Goal: Information Seeking & Learning: Learn about a topic

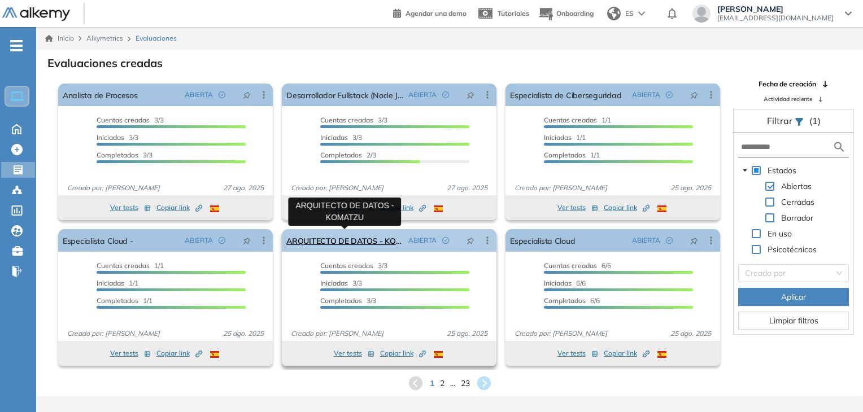
click at [347, 244] on link "ARQUITECTO DE DATOS - KOMATZU" at bounding box center [345, 240] width 118 height 23
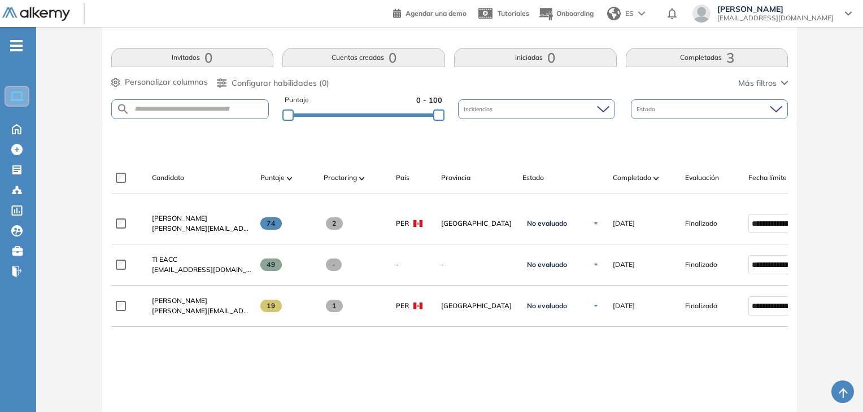
scroll to position [226, 0]
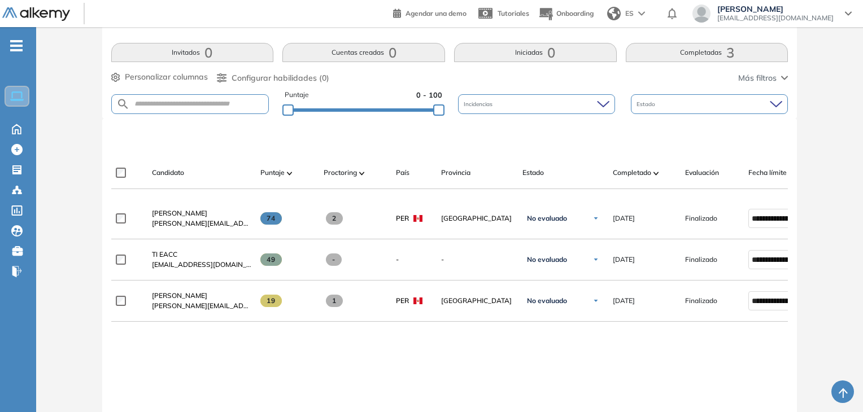
click at [207, 297] on span "[PERSON_NAME]" at bounding box center [179, 296] width 55 height 8
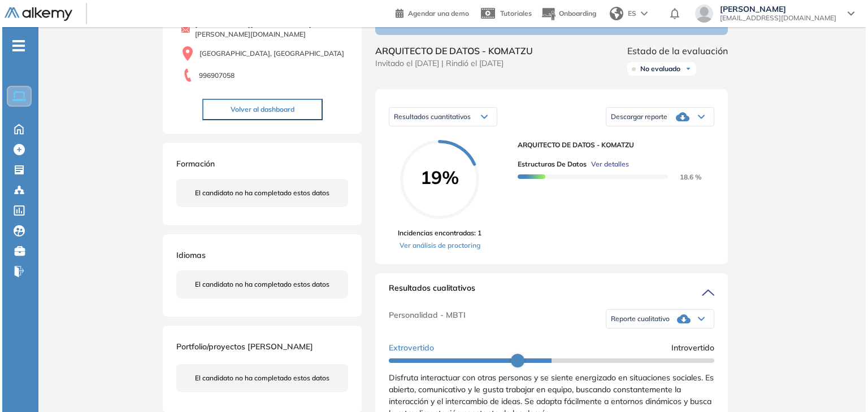
scroll to position [113, 0]
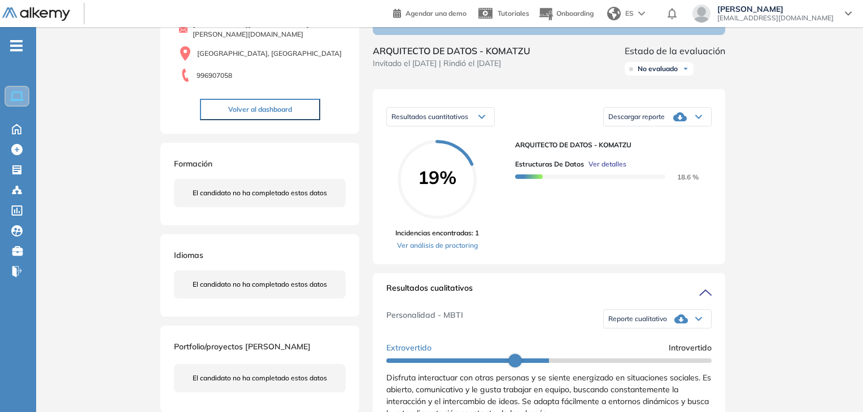
click at [614, 170] on span "Ver detalles" at bounding box center [608, 164] width 38 height 10
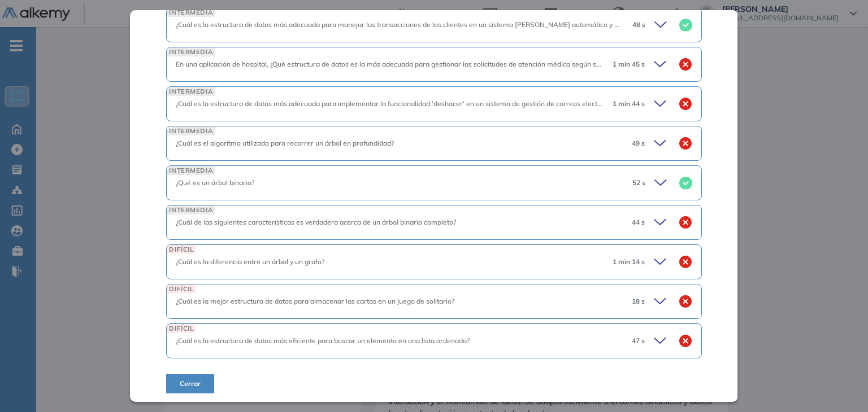
scroll to position [225, 0]
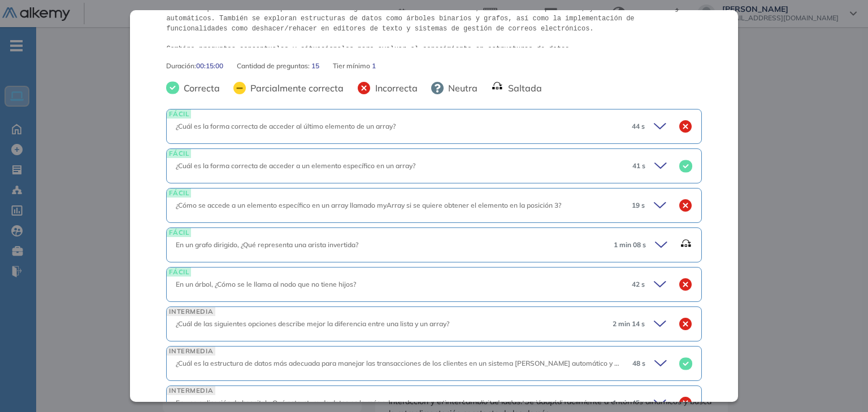
click at [654, 203] on icon at bounding box center [662, 206] width 16 height 16
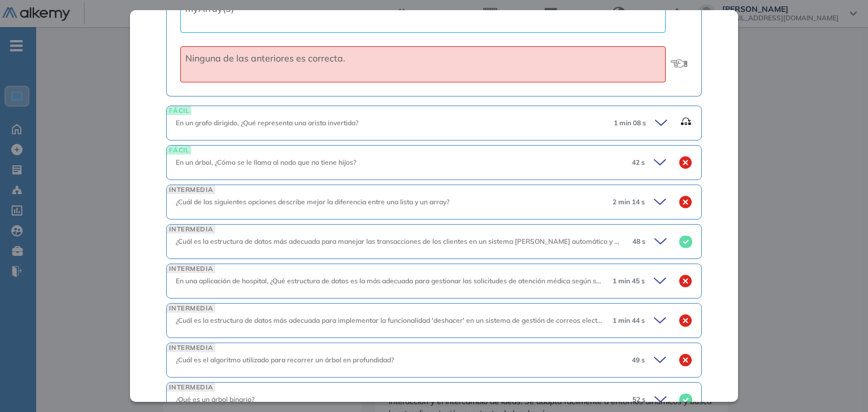
scroll to position [620, 0]
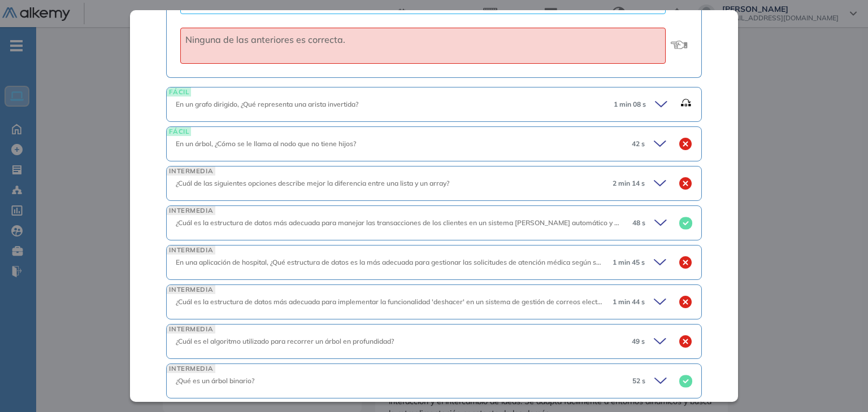
click at [654, 145] on icon at bounding box center [662, 144] width 16 height 16
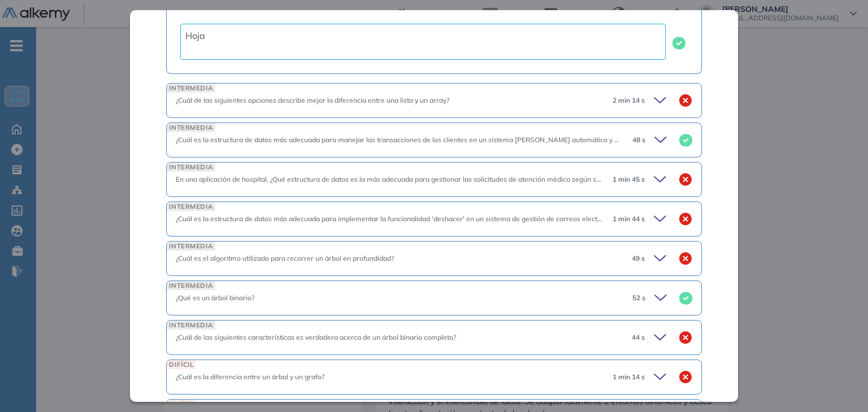
scroll to position [959, 0]
click at [654, 177] on icon at bounding box center [659, 178] width 11 height 5
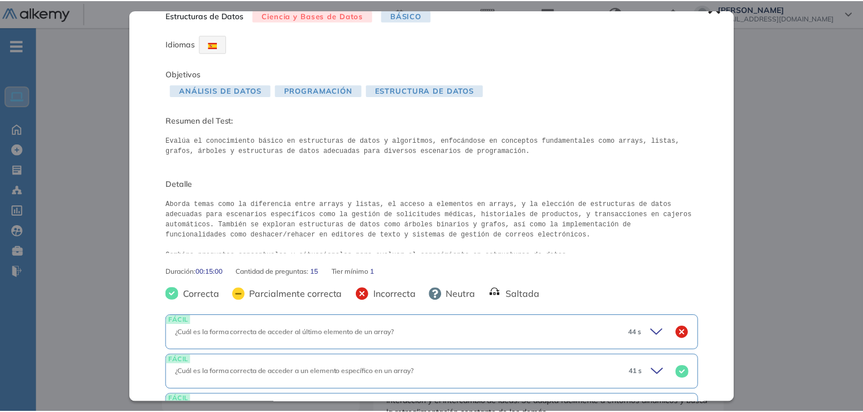
scroll to position [0, 0]
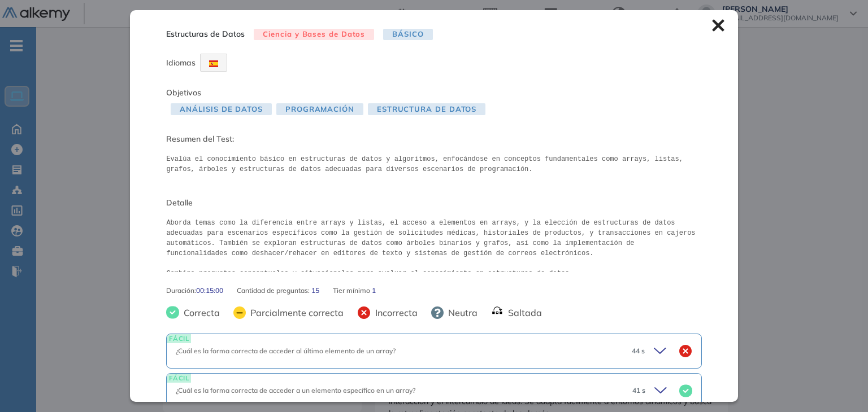
click at [712, 28] on icon at bounding box center [718, 26] width 12 height 12
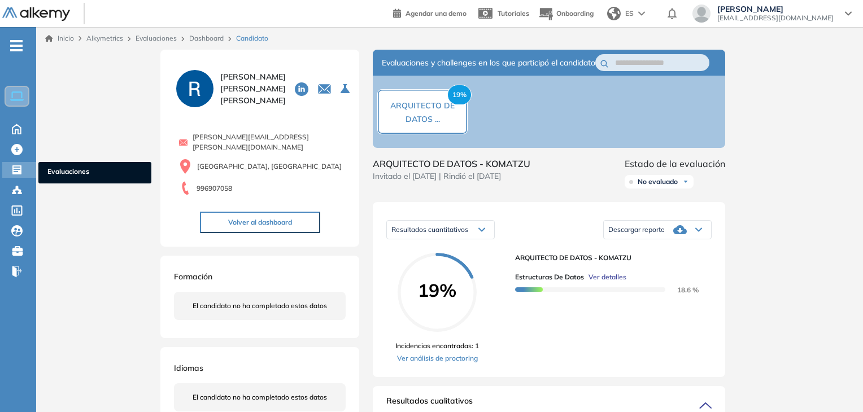
click at [16, 170] on icon at bounding box center [16, 170] width 9 height 9
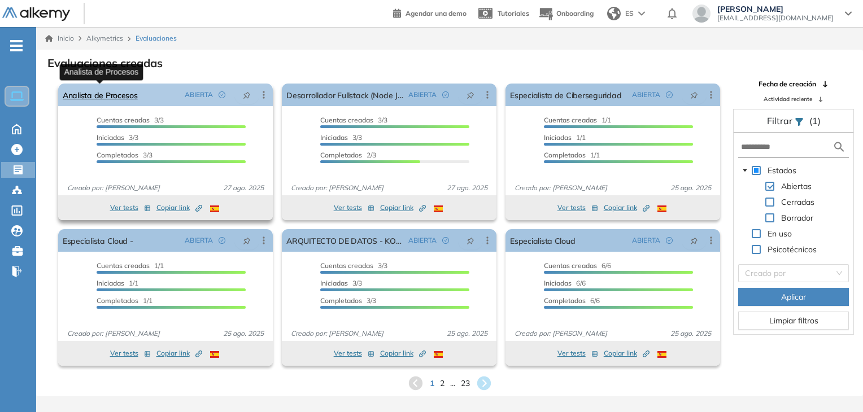
click at [93, 94] on link "Analista de Procesos" at bounding box center [100, 95] width 75 height 23
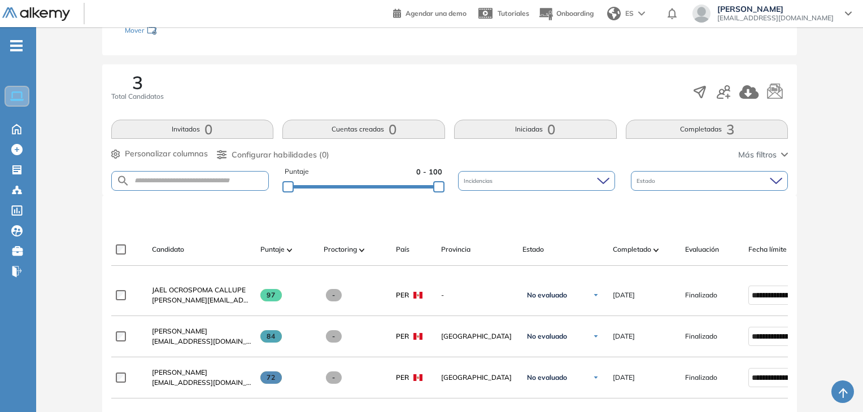
scroll to position [170, 0]
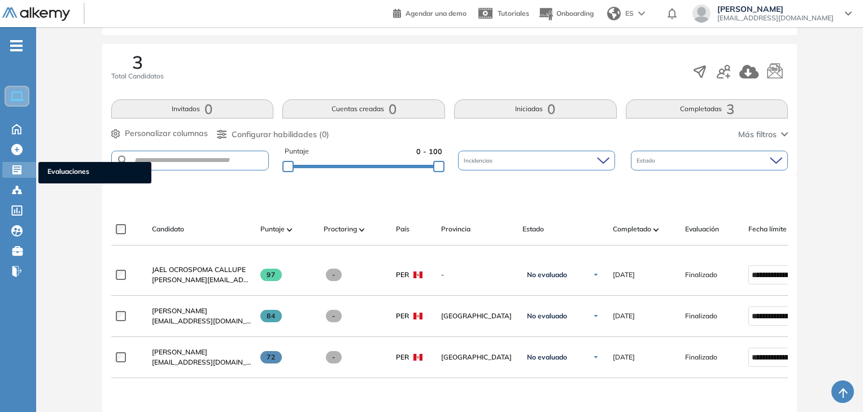
click at [18, 168] on icon at bounding box center [16, 170] width 9 height 9
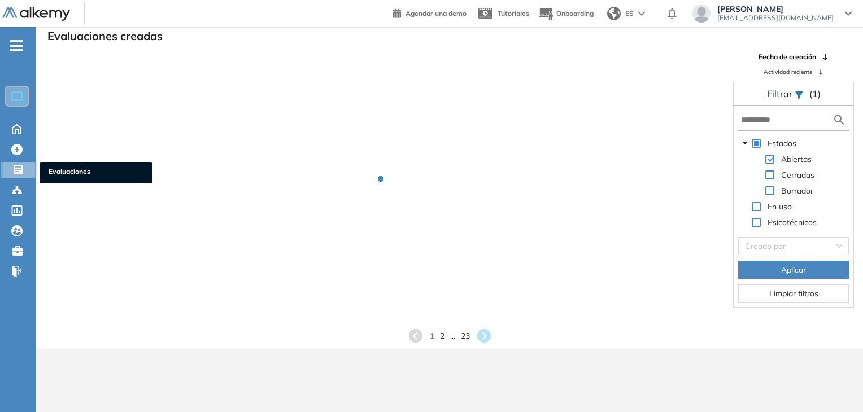
scroll to position [27, 0]
